Goal: Book appointment/travel/reservation

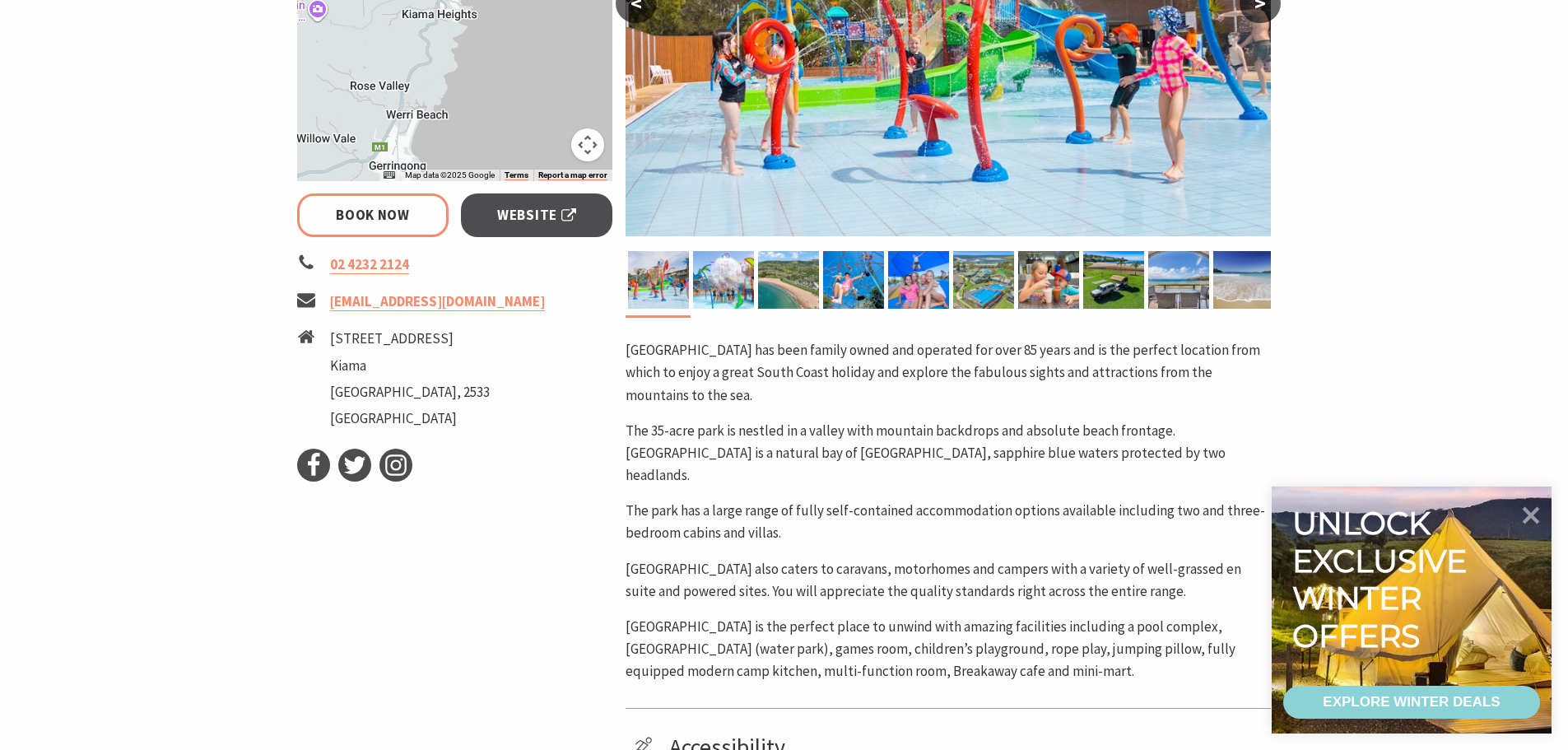
select select "3"
select select "2"
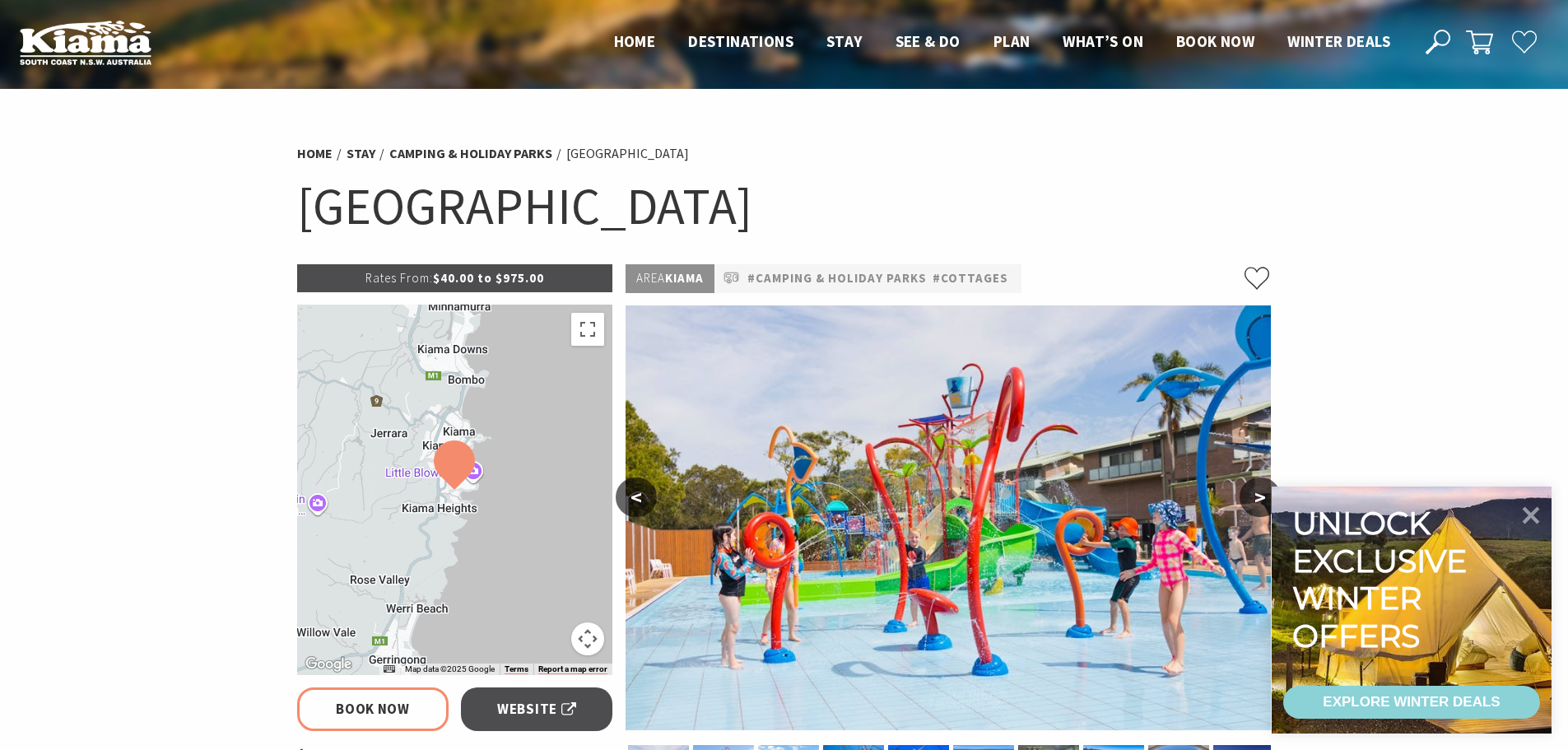
click at [1268, 501] on button ">" at bounding box center [1259, 497] width 42 height 40
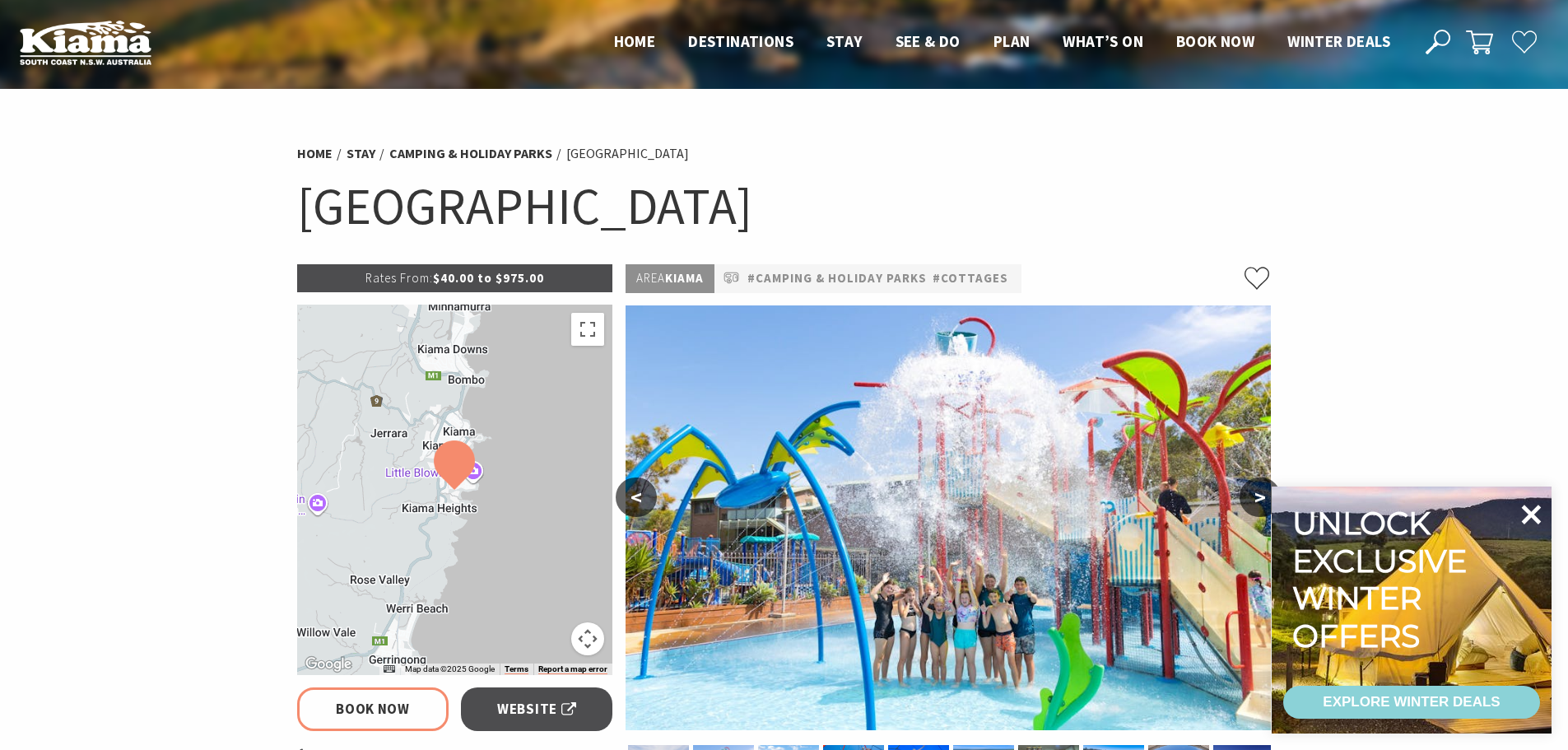
click at [1534, 516] on icon at bounding box center [1532, 514] width 19 height 19
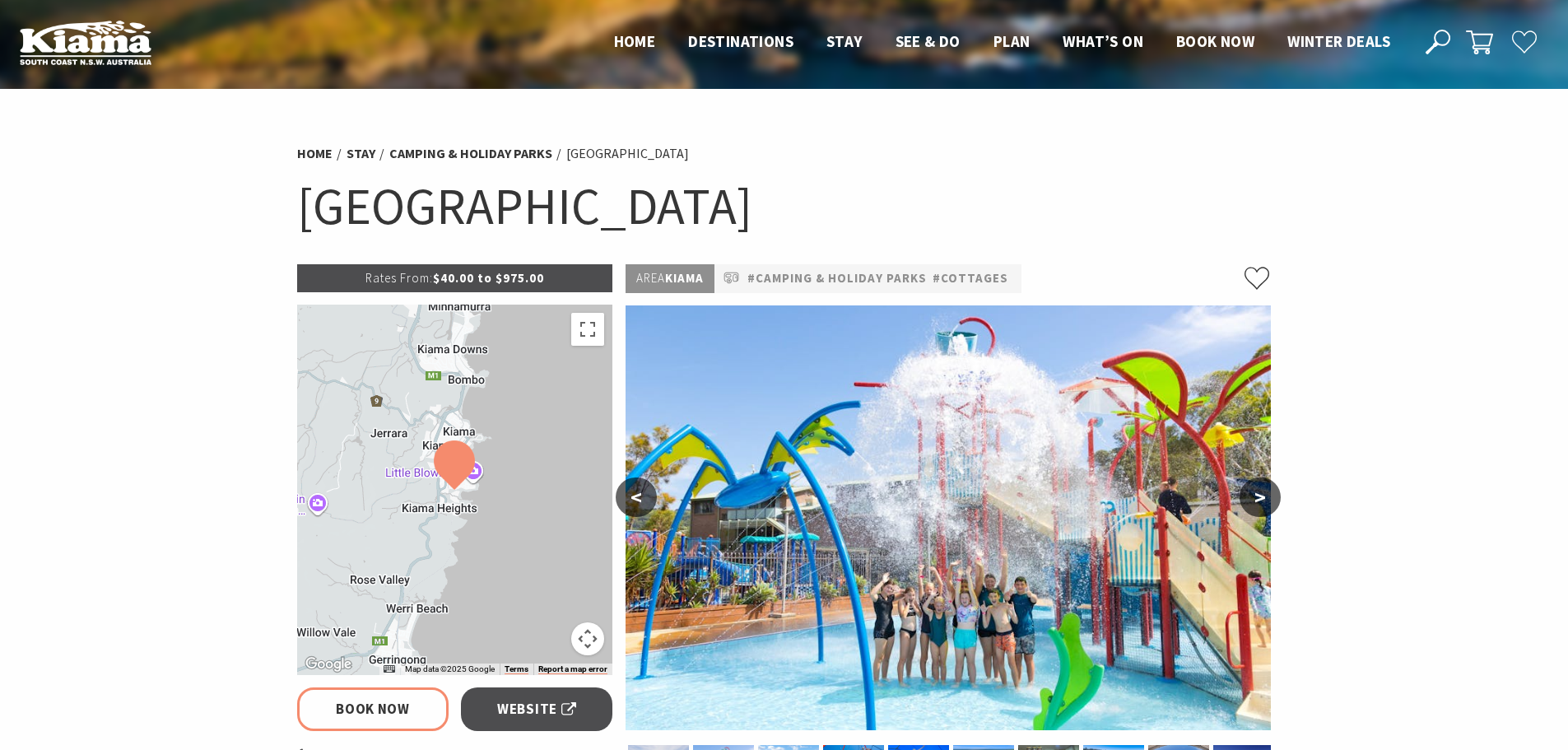
click at [1262, 504] on button ">" at bounding box center [1259, 497] width 42 height 40
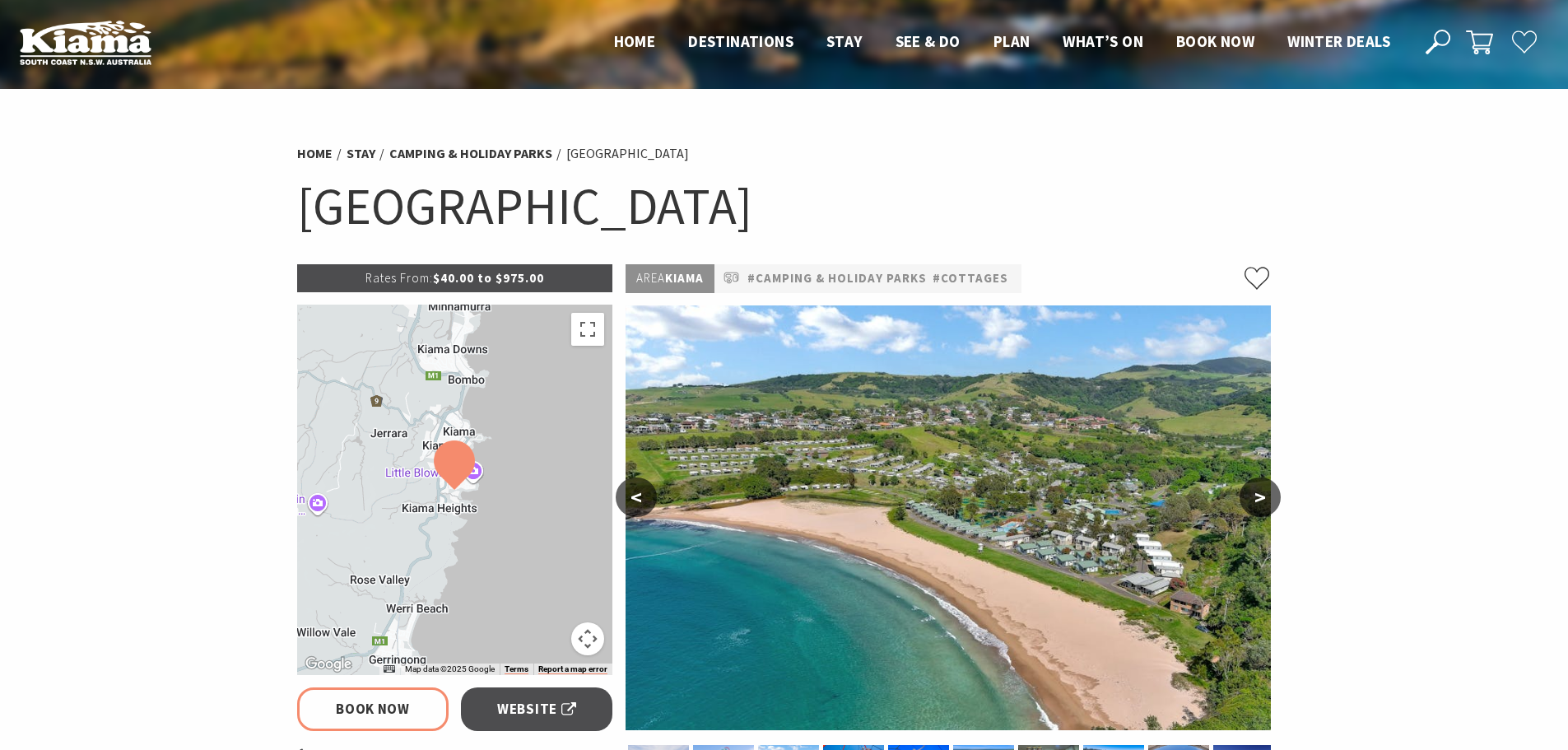
click at [1262, 504] on button ">" at bounding box center [1259, 497] width 42 height 40
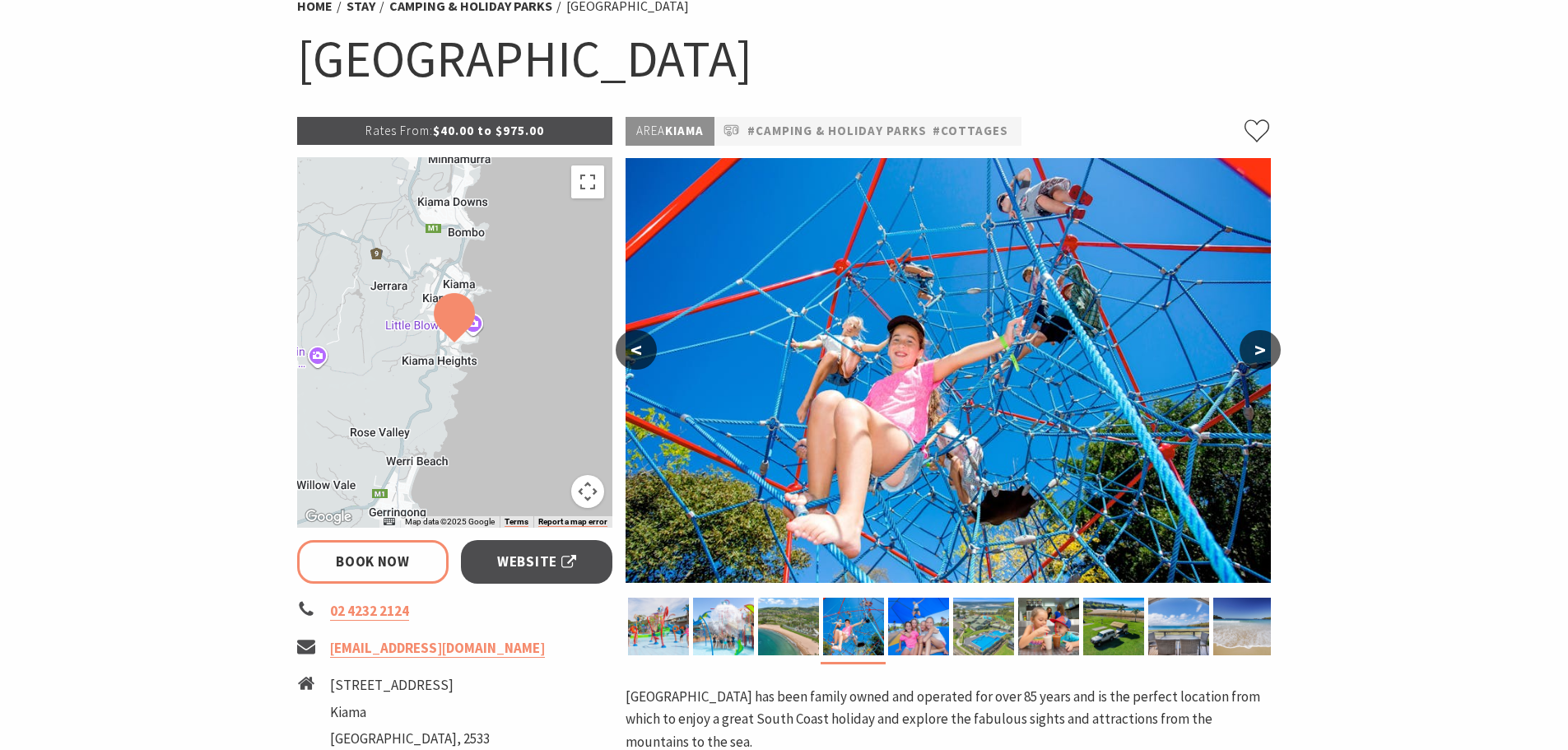
scroll to position [165, 0]
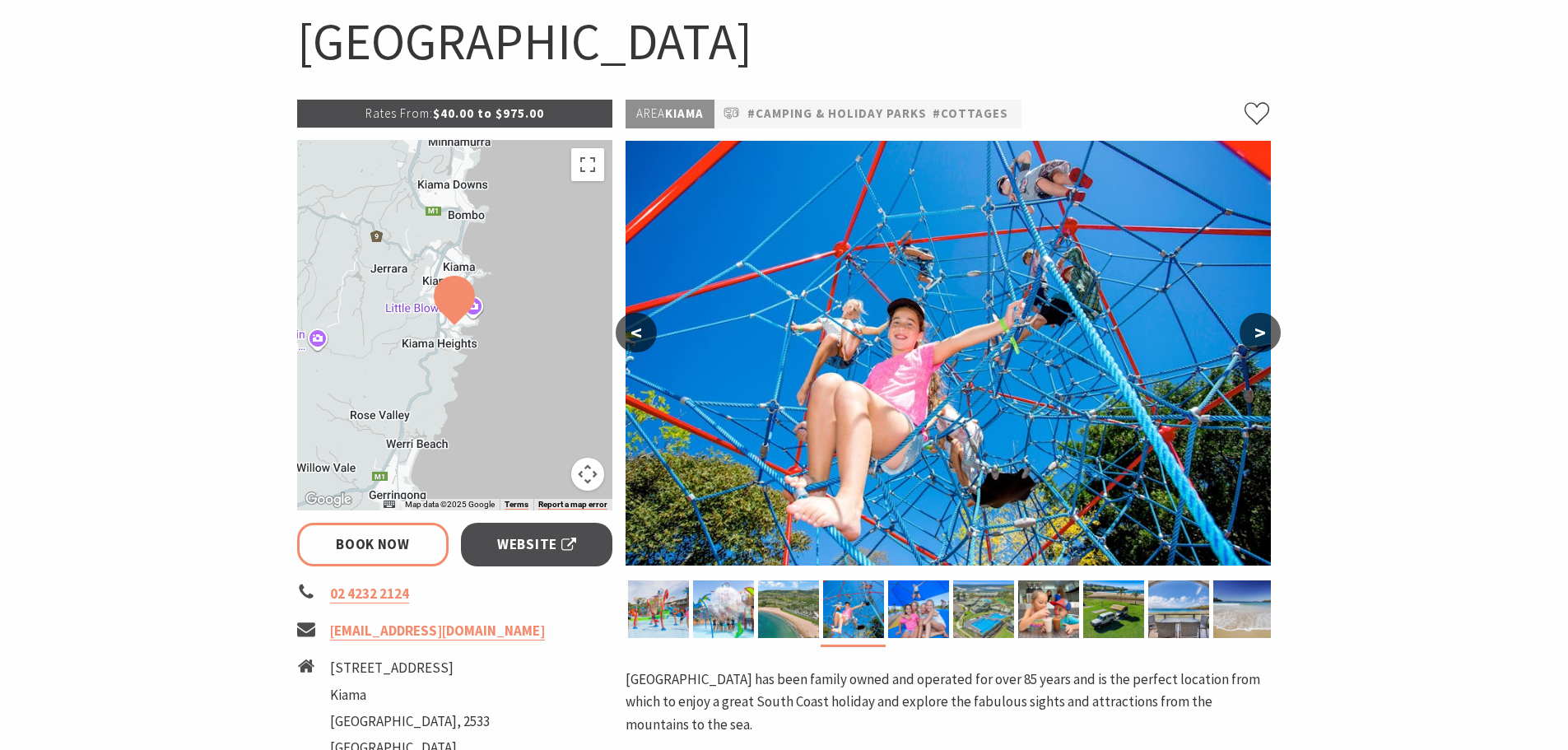
click at [642, 328] on button "<" at bounding box center [636, 333] width 42 height 40
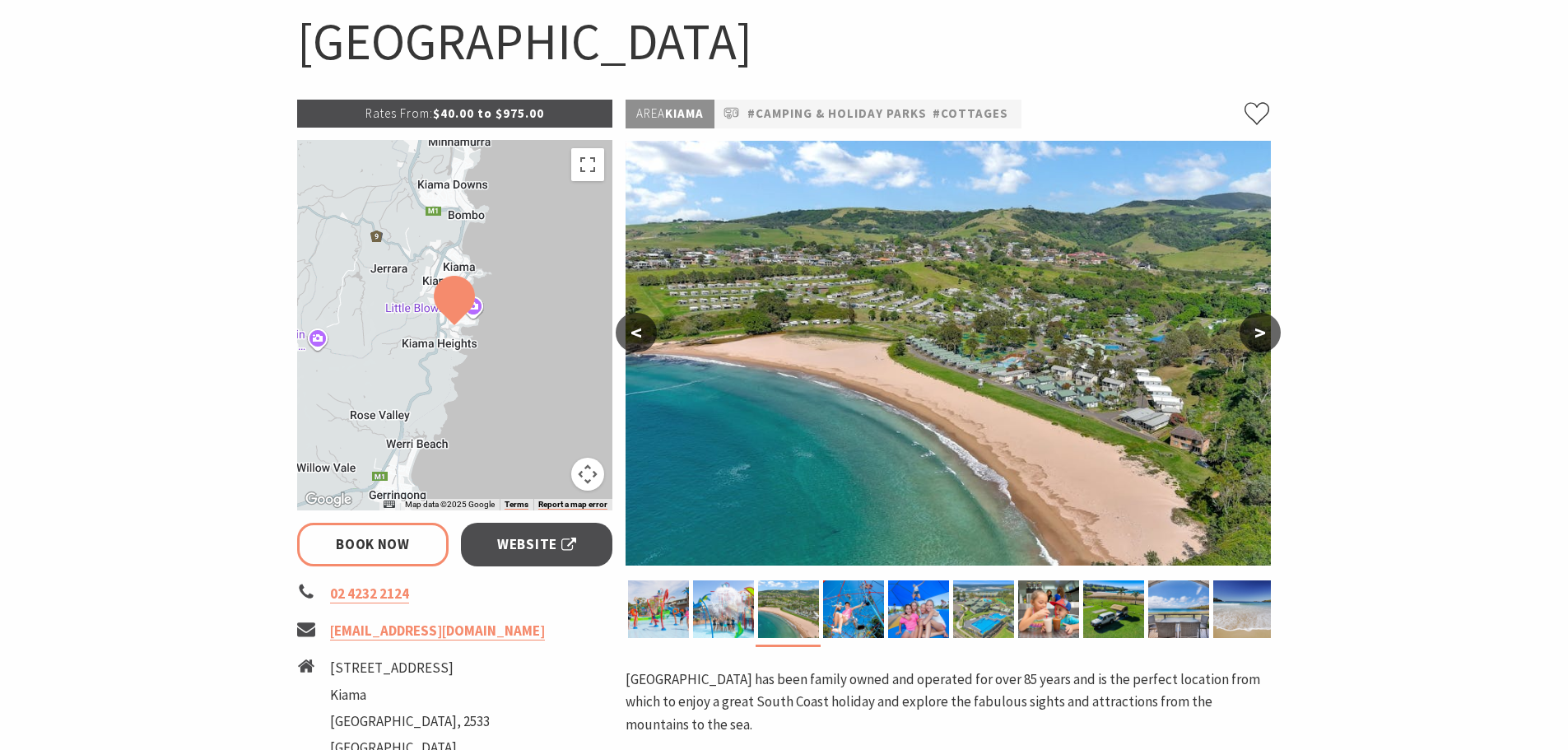
click at [1267, 334] on button ">" at bounding box center [1259, 333] width 42 height 40
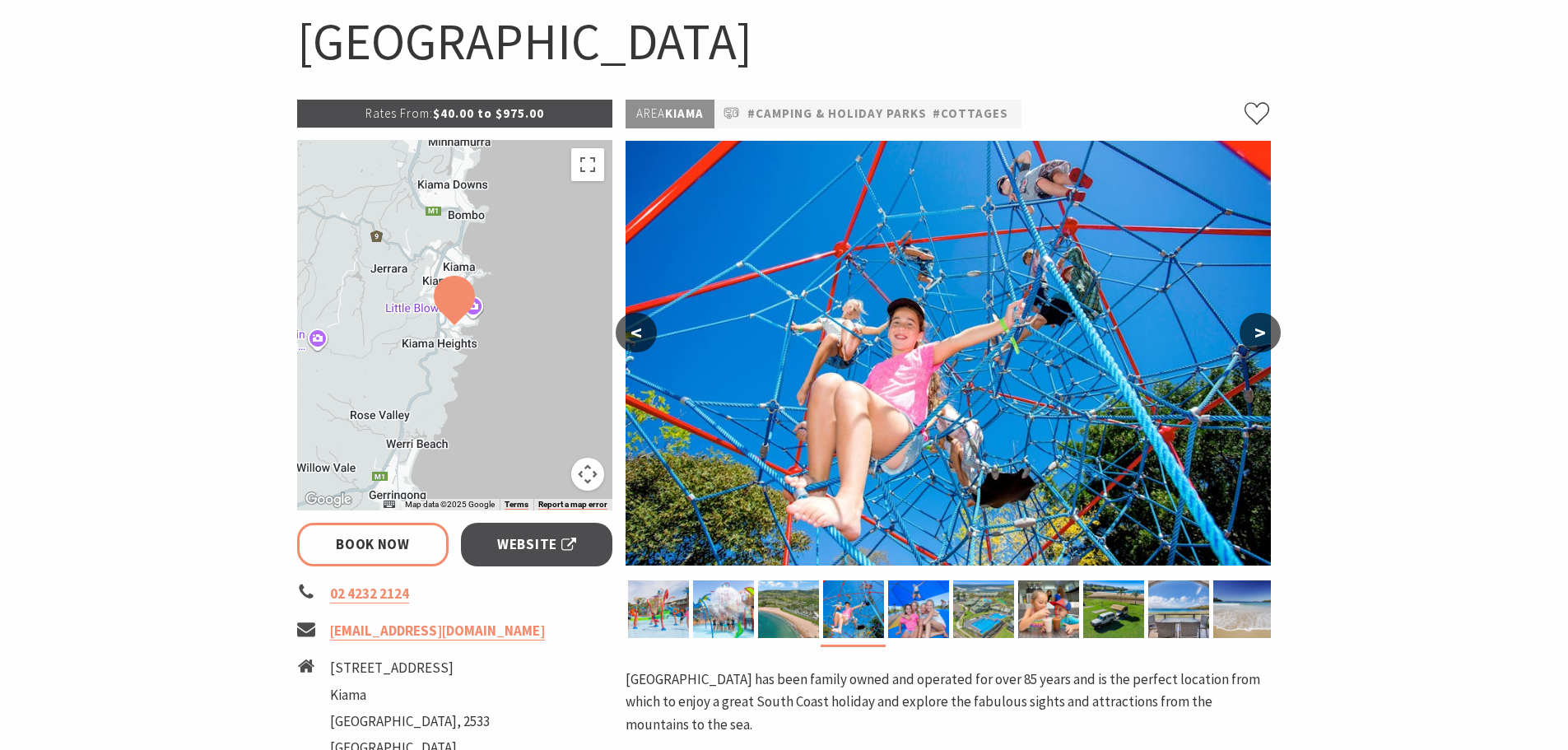
click at [1267, 334] on button ">" at bounding box center [1259, 333] width 42 height 40
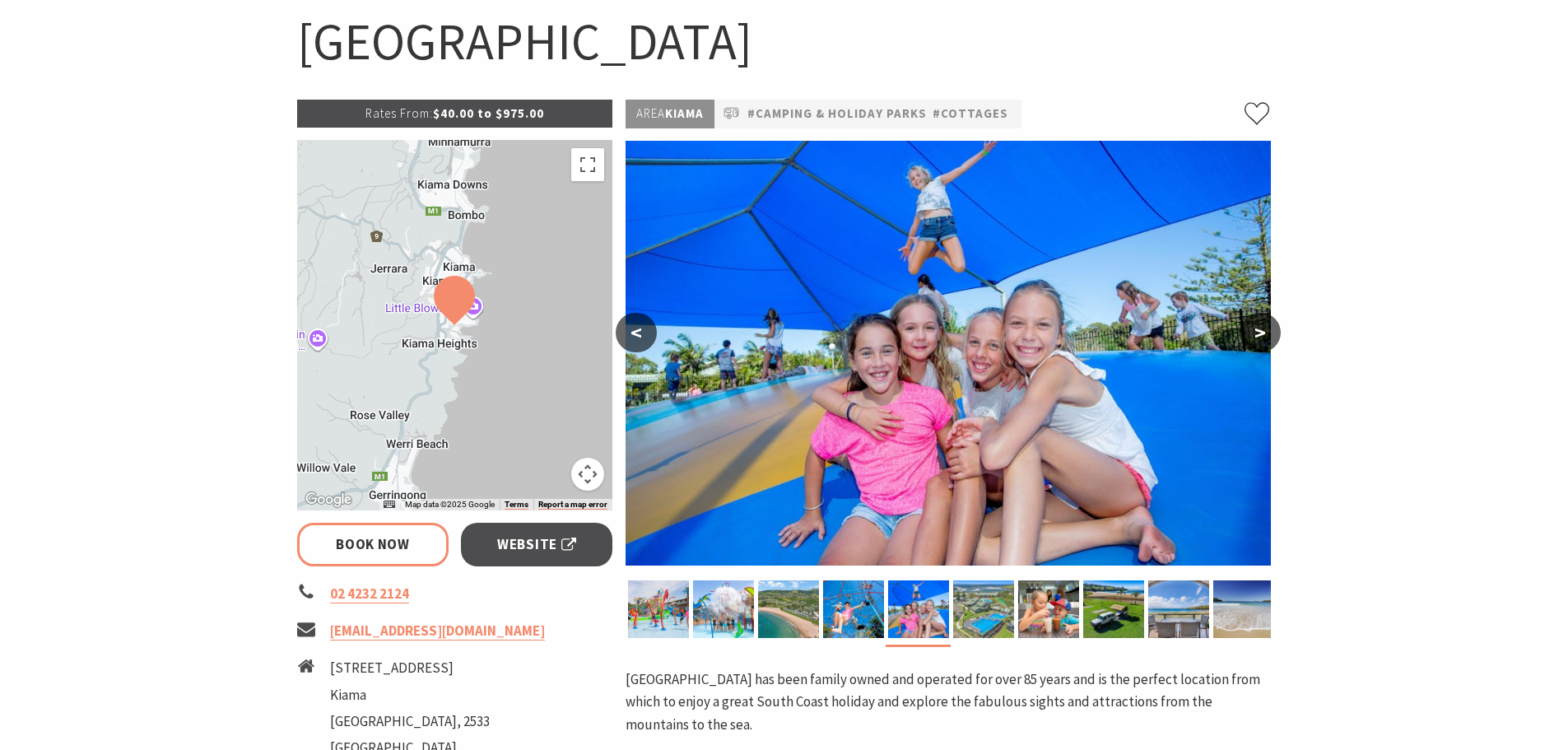
click at [1267, 334] on button ">" at bounding box center [1259, 333] width 42 height 40
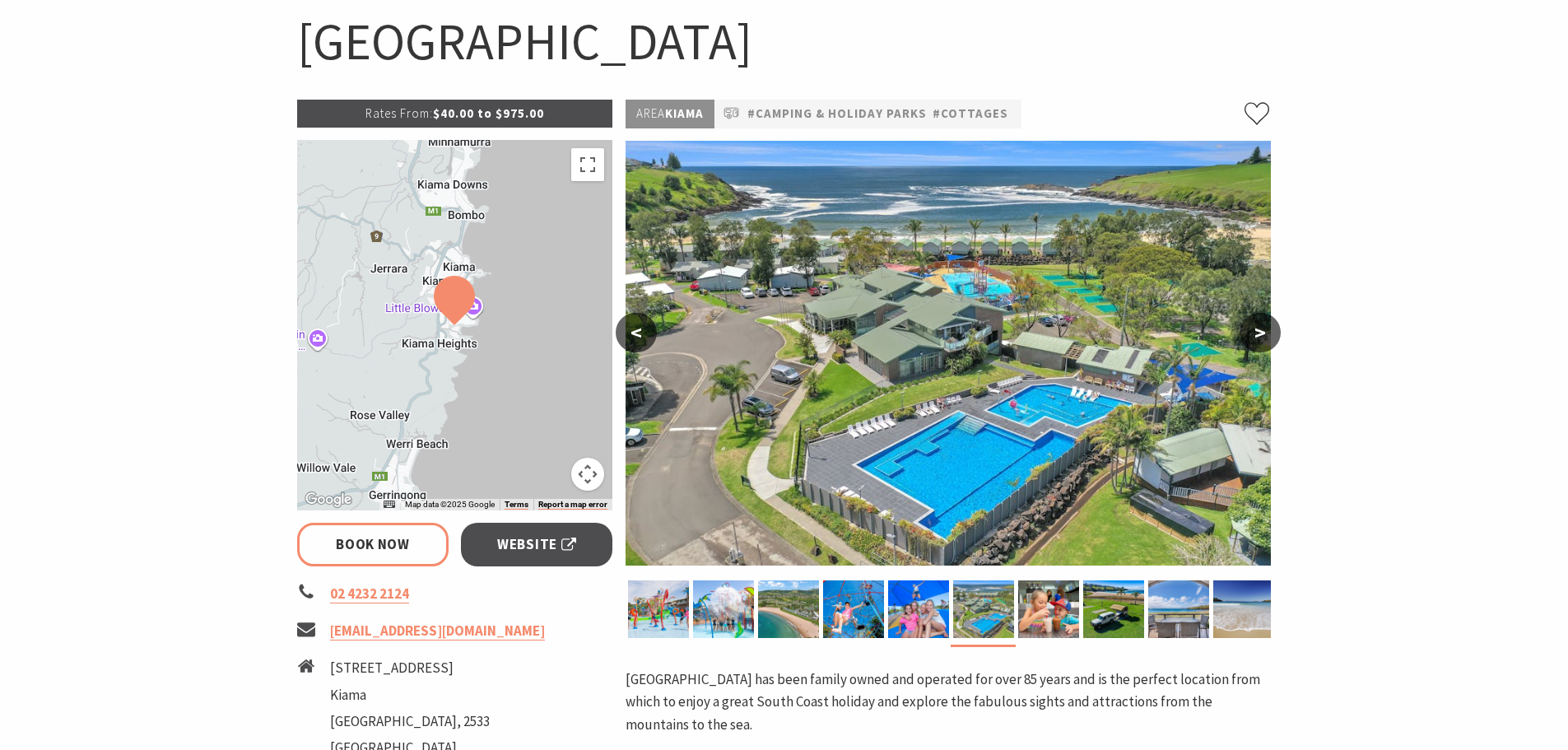
select select "3"
